Goal: Task Accomplishment & Management: Manage account settings

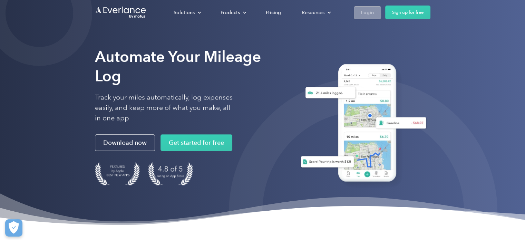
click at [368, 11] on div "Login" at bounding box center [367, 12] width 13 height 9
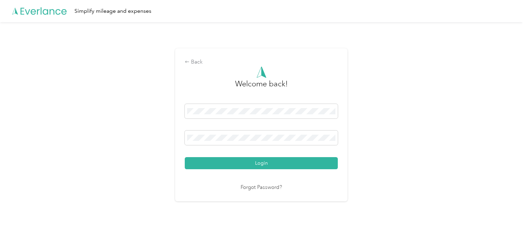
click at [228, 146] on div at bounding box center [261, 138] width 153 height 17
click at [236, 141] on span at bounding box center [261, 137] width 153 height 14
click at [237, 134] on span at bounding box center [261, 137] width 153 height 14
click at [0, 233] on nordpass-autofill-portal at bounding box center [0, 233] width 0 height 0
click at [201, 164] on button "Login" at bounding box center [261, 163] width 153 height 12
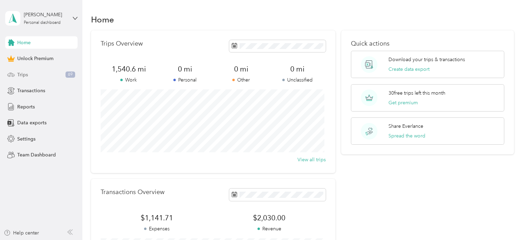
click at [16, 75] on div "Trips 69" at bounding box center [41, 74] width 72 height 12
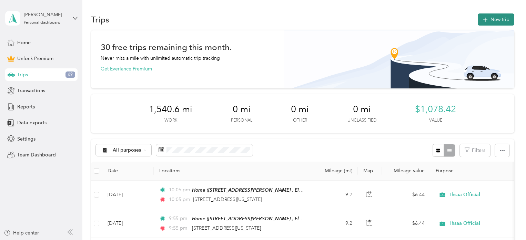
click at [489, 23] on button "New trip" at bounding box center [496, 19] width 37 height 12
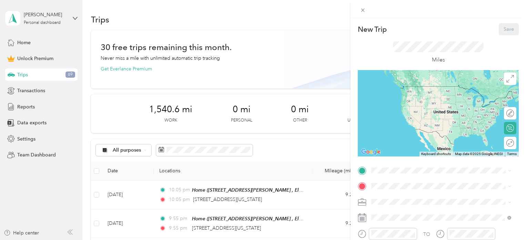
click at [386, 164] on div "New Trip Save This trip cannot be edited because it is either under review, app…" at bounding box center [438, 169] width 161 height 293
click at [400, 146] on span "[STREET_ADDRESS][PERSON_NAME] , 46514, Elkhart, [GEOGRAPHIC_DATA], [GEOGRAPHIC_…" at bounding box center [444, 143] width 119 height 13
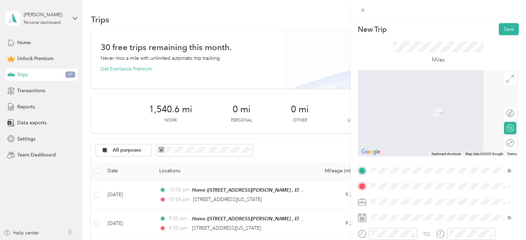
click at [412, 155] on li "[STREET_ADDRESS][US_STATE]" at bounding box center [441, 148] width 145 height 14
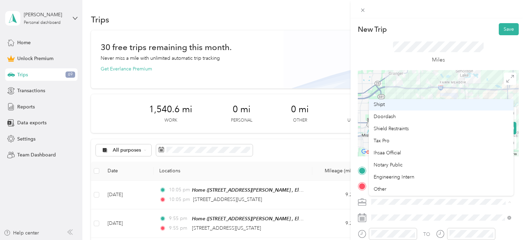
scroll to position [65, 0]
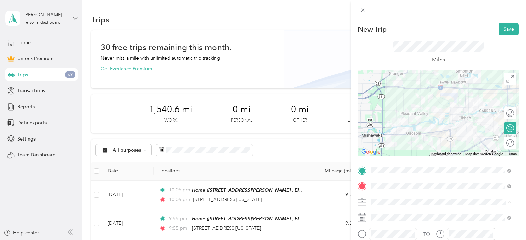
click at [402, 152] on li "Ihsaa Official" at bounding box center [441, 149] width 145 height 12
click at [522, 146] on div at bounding box center [522, 142] width 0 height 7
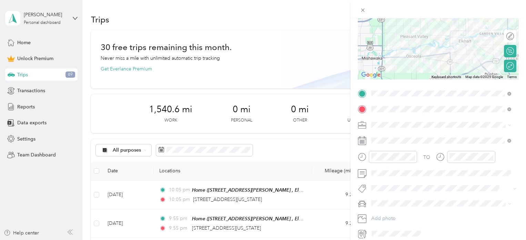
scroll to position [77, 0]
click at [389, 136] on span at bounding box center [444, 140] width 150 height 11
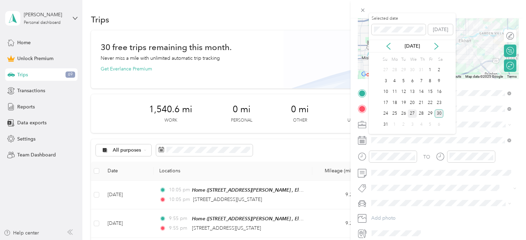
click at [412, 113] on div "27" at bounding box center [412, 113] width 9 height 9
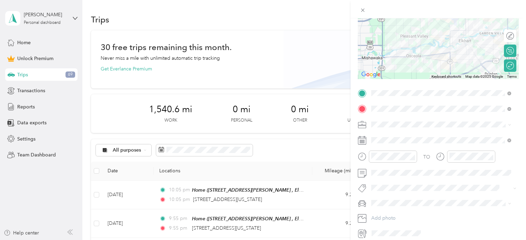
click at [381, 223] on div "[PERSON_NAME]" at bounding box center [441, 226] width 135 height 7
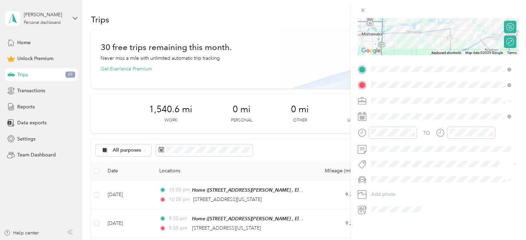
scroll to position [0, 0]
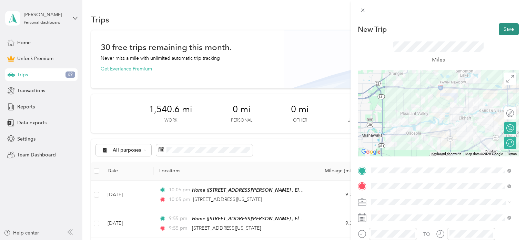
click at [502, 31] on button "Save" at bounding box center [509, 29] width 20 height 12
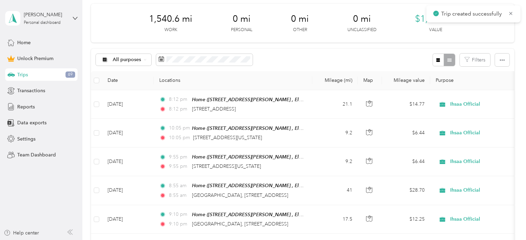
scroll to position [91, 0]
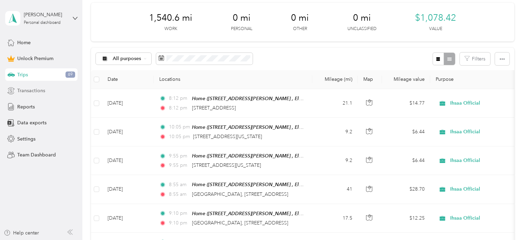
click at [34, 88] on span "Transactions" at bounding box center [31, 90] width 28 height 7
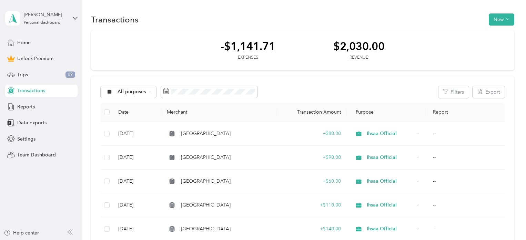
click at [499, 13] on button "New" at bounding box center [502, 19] width 26 height 12
click at [495, 42] on span "Revenue" at bounding box center [498, 44] width 19 height 7
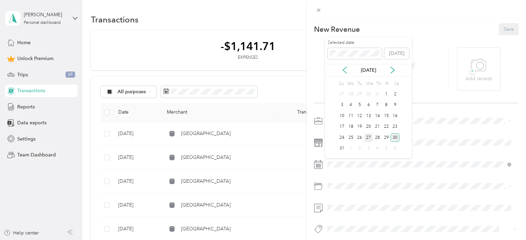
click at [368, 136] on div "27" at bounding box center [368, 137] width 9 height 9
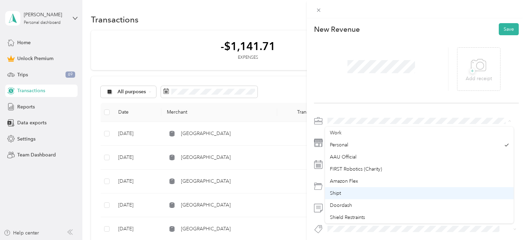
scroll to position [44, 0]
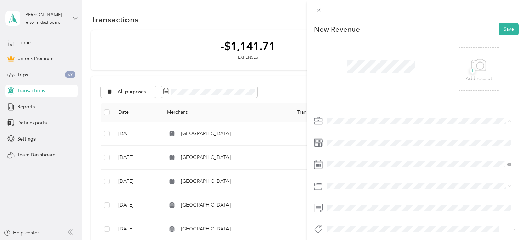
click at [348, 198] on span "Ihsaa Official" at bounding box center [343, 197] width 27 height 6
click at [364, 84] on div at bounding box center [381, 68] width 135 height 43
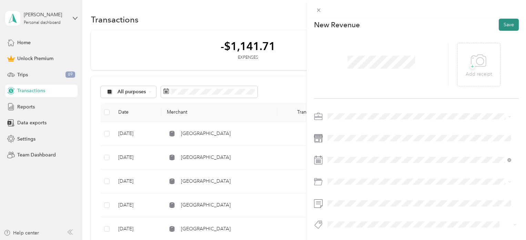
click at [501, 22] on button "Save" at bounding box center [509, 25] width 20 height 12
